Goal: Information Seeking & Learning: Find specific fact

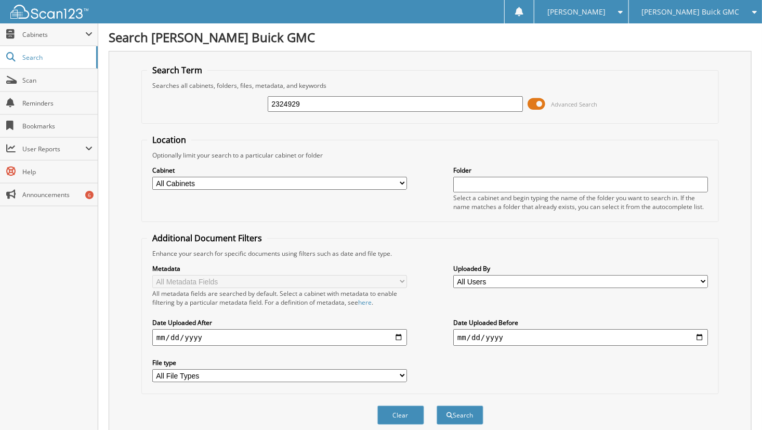
drag, startPoint x: 337, startPoint y: 103, endPoint x: 175, endPoint y: 125, distance: 163.7
click at [175, 125] on form "Search Term Searches all cabinets, folders, files, metadata, and keywords 23249…" at bounding box center [430, 250] width 578 height 372
type input "[PERSON_NAME]"
click at [437, 406] on button "Search" at bounding box center [460, 415] width 47 height 19
click at [577, 78] on fieldset "Search Term Searches all cabinets, folders, files, metadata, and keywords [PERS…" at bounding box center [430, 93] width 578 height 59
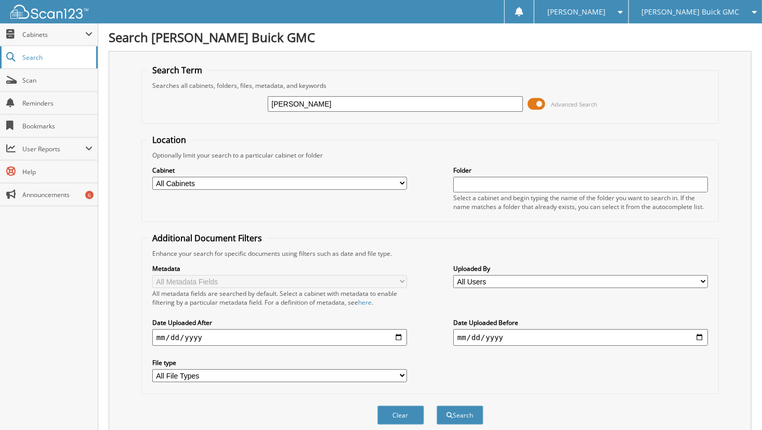
click at [14, 58] on span at bounding box center [11, 57] width 10 height 9
